Goal: Task Accomplishment & Management: Manage account settings

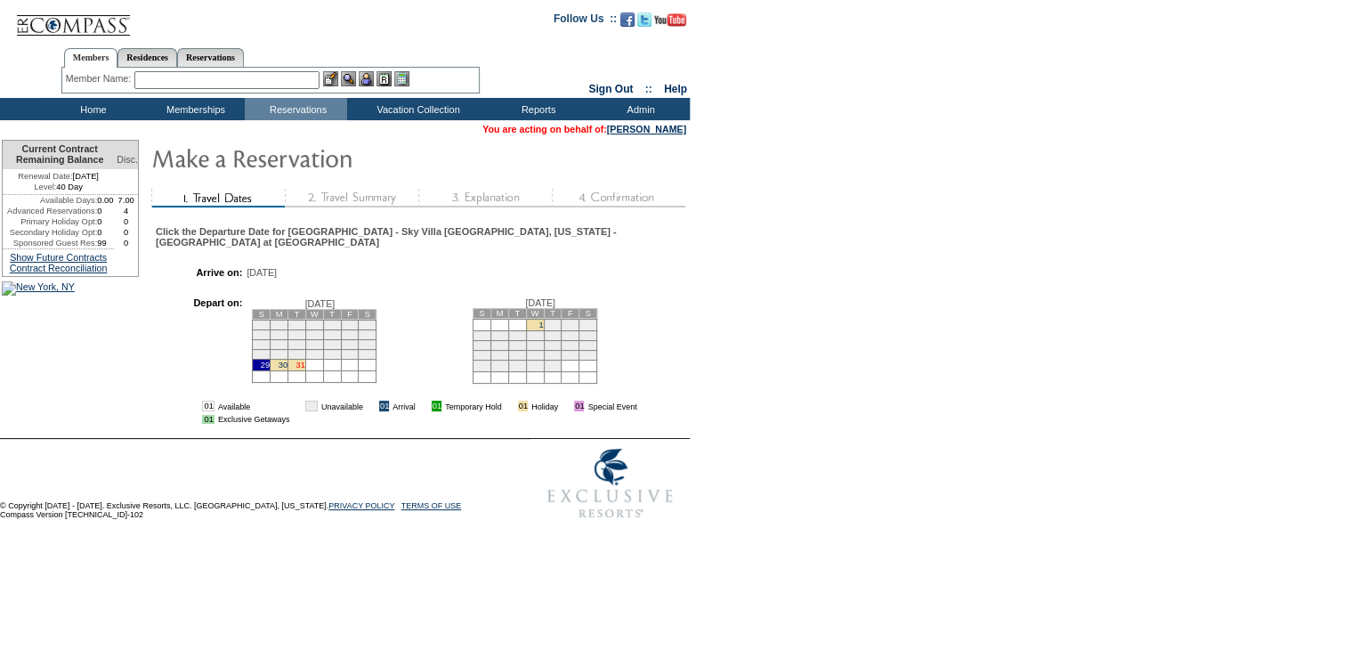
click at [304, 369] on link "31" at bounding box center [300, 365] width 9 height 9
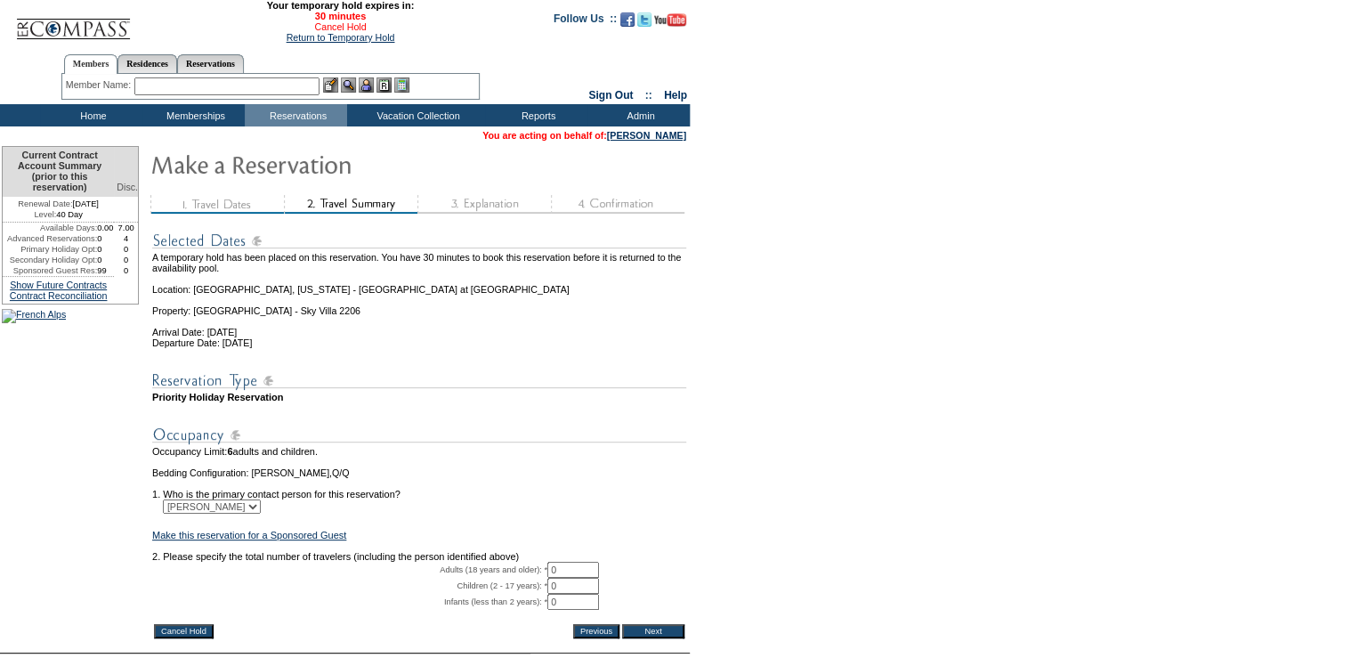
click at [335, 29] on link "Cancel Hold" at bounding box center [340, 26] width 52 height 11
